Goal: Task Accomplishment & Management: Manage account settings

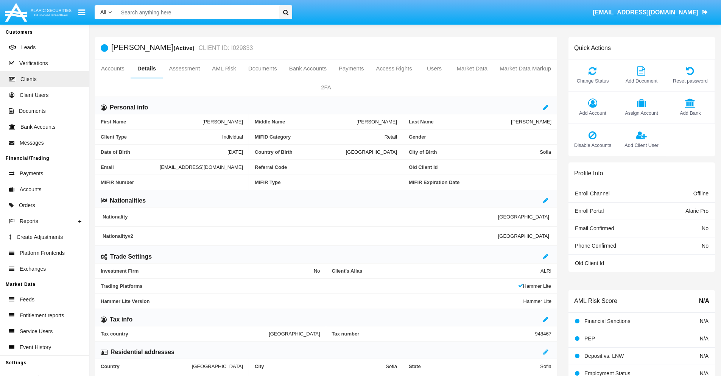
click at [641, 145] on span "Add Client User" at bounding box center [641, 145] width 41 height 7
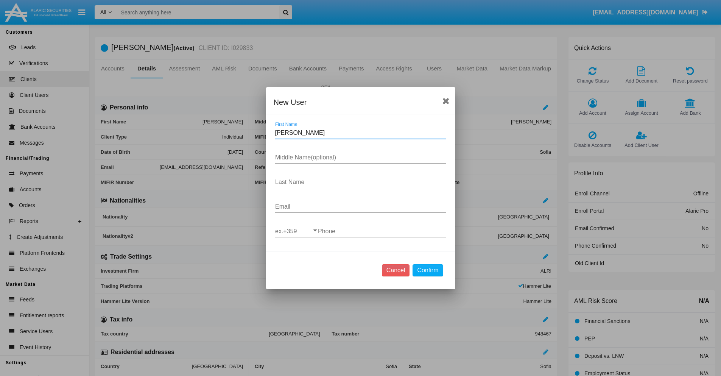
type input "Darlena"
type input "Song"
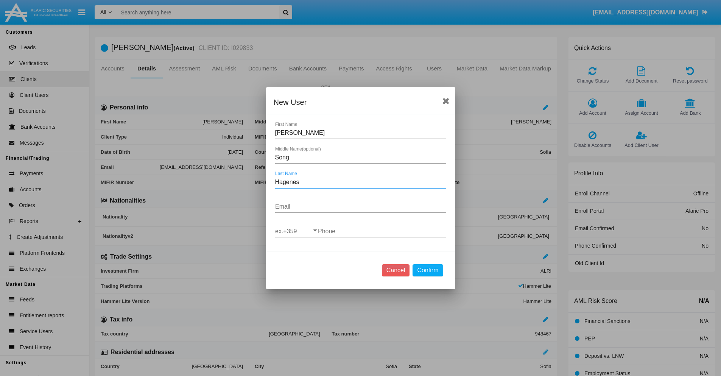
type input "Hagenes"
type input "[EMAIL_ADDRESS][DOMAIN_NAME]"
click at [296, 231] on input "ex.+359" at bounding box center [296, 231] width 43 height 7
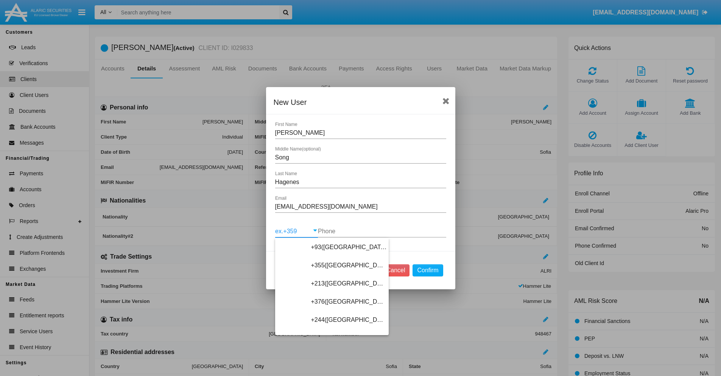
scroll to position [4028, 0]
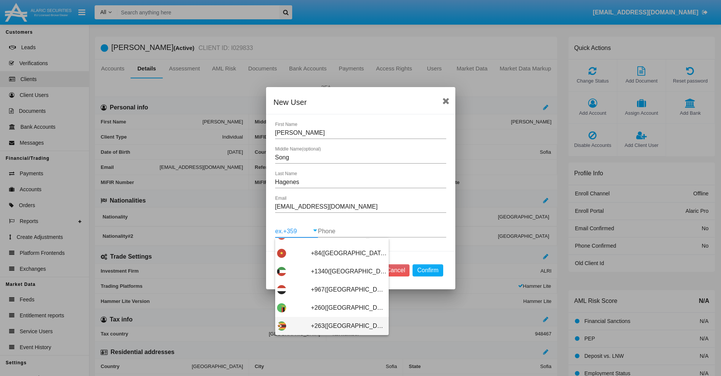
click at [329, 326] on span "+263(Zimbabwe)" at bounding box center [349, 326] width 76 height 18
type input "+263(Zimbabwe)"
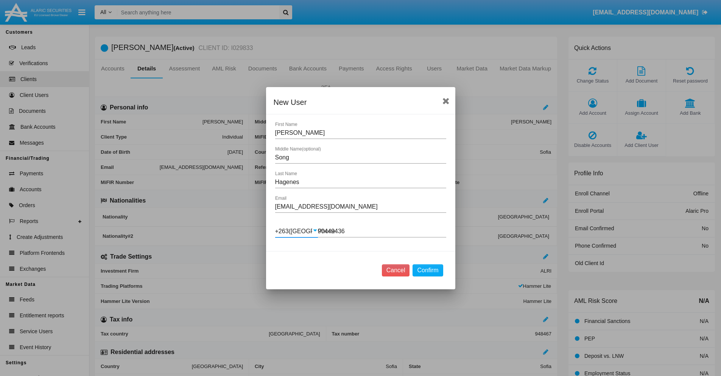
type input "904494363"
click at [428, 270] on button "Confirm" at bounding box center [428, 270] width 30 height 12
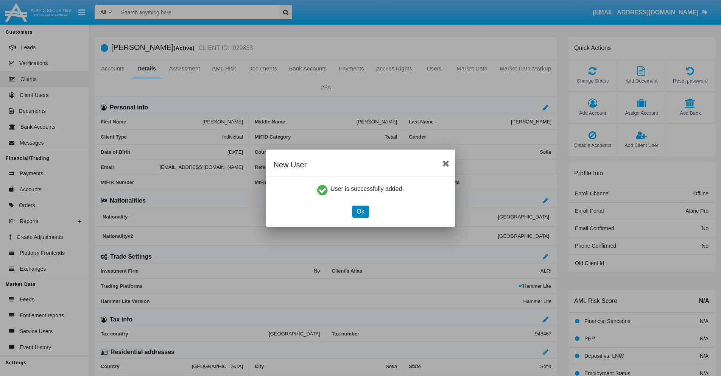
click at [360, 211] on button "Ok" at bounding box center [360, 212] width 17 height 12
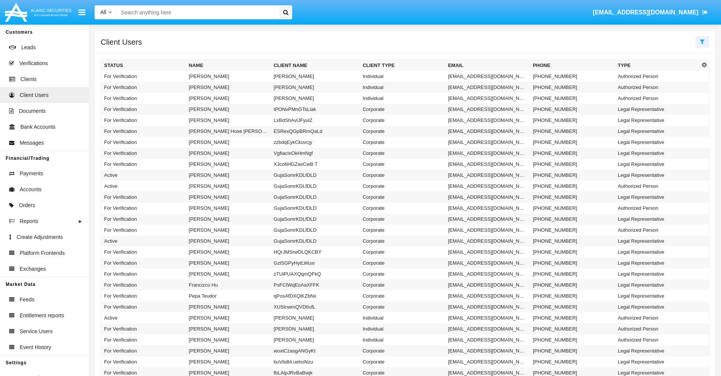
click at [702, 41] on icon at bounding box center [702, 42] width 5 height 6
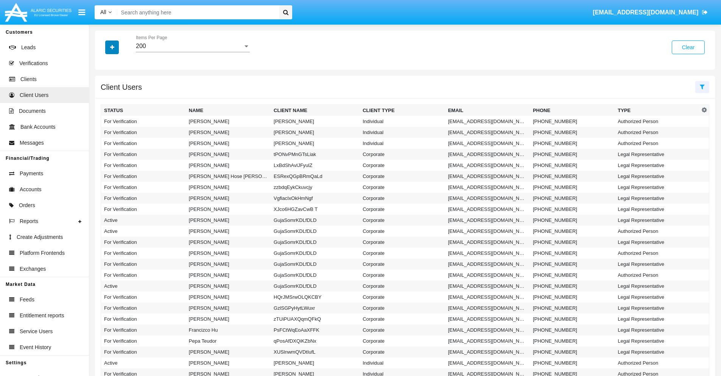
click at [112, 47] on icon "button" at bounding box center [112, 47] width 4 height 5
click at [118, 96] on span "Email" at bounding box center [117, 95] width 15 height 9
click at [104, 99] on input "Email" at bounding box center [104, 99] width 0 height 0
checkbox input "true"
click at [112, 47] on icon "button" at bounding box center [112, 47] width 4 height 5
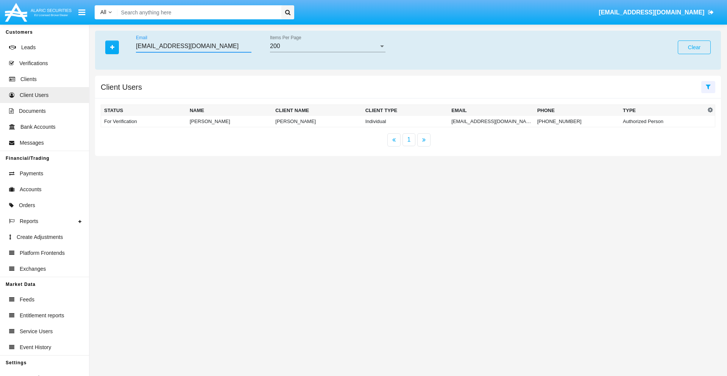
click at [193, 46] on input "d6rq-nacim@hen0ksgay.vn" at bounding box center [193, 46] width 115 height 7
type input "d6rq-nacim@hen0ksgay.vn"
click at [491, 121] on td "d6rq-nacim@hen0ksgay.vn" at bounding box center [491, 121] width 86 height 11
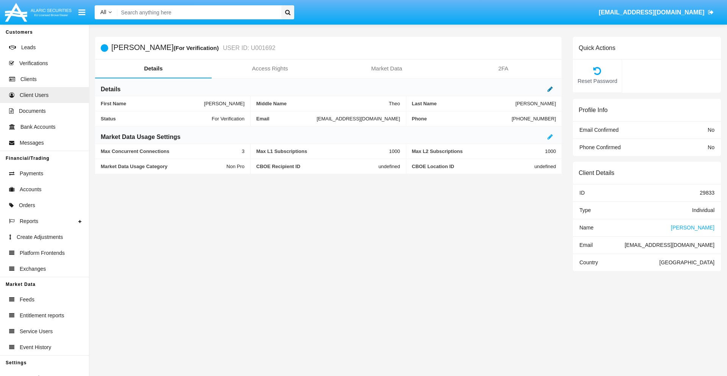
click at [550, 89] on icon at bounding box center [549, 89] width 5 height 6
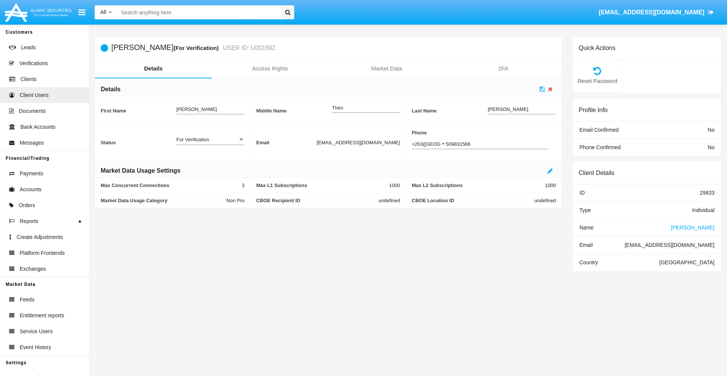
click at [210, 139] on div "For Verification" at bounding box center [206, 139] width 61 height 6
click at [210, 158] on span "Verified" at bounding box center [210, 158] width 68 height 15
click at [542, 89] on icon at bounding box center [541, 89] width 5 height 6
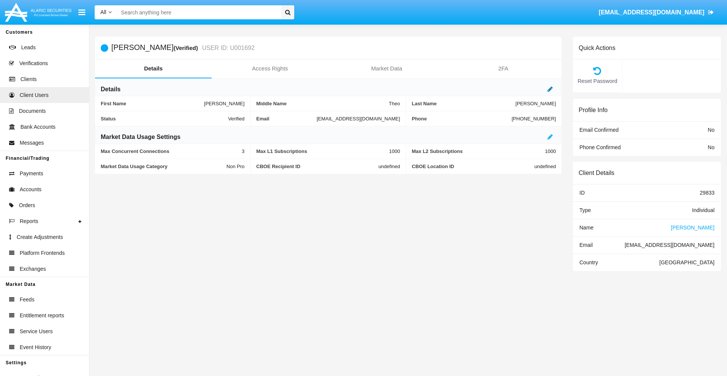
click at [550, 89] on icon at bounding box center [549, 89] width 5 height 6
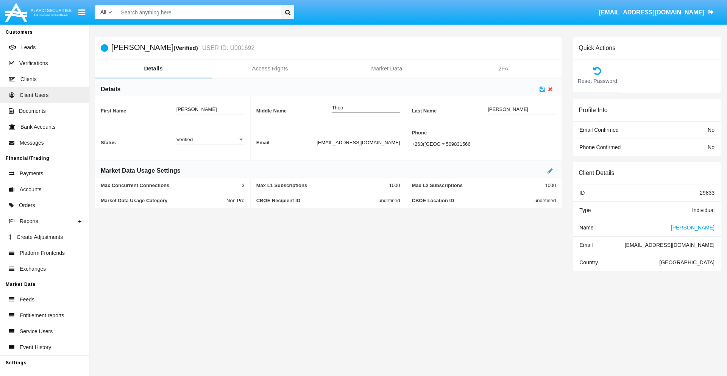
click at [210, 139] on div "Verified" at bounding box center [206, 139] width 61 height 6
click at [210, 143] on span "Active" at bounding box center [210, 143] width 68 height 15
click at [542, 89] on icon at bounding box center [541, 89] width 5 height 6
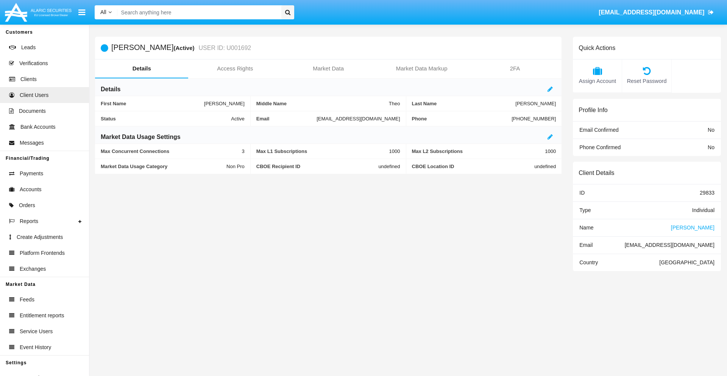
click at [586, 227] on span "Name" at bounding box center [586, 227] width 14 height 6
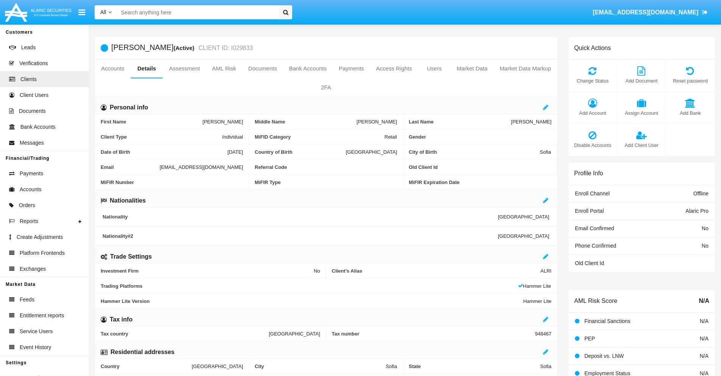
click at [434, 69] on link "Users" at bounding box center [434, 68] width 33 height 18
